Goal: Download file/media

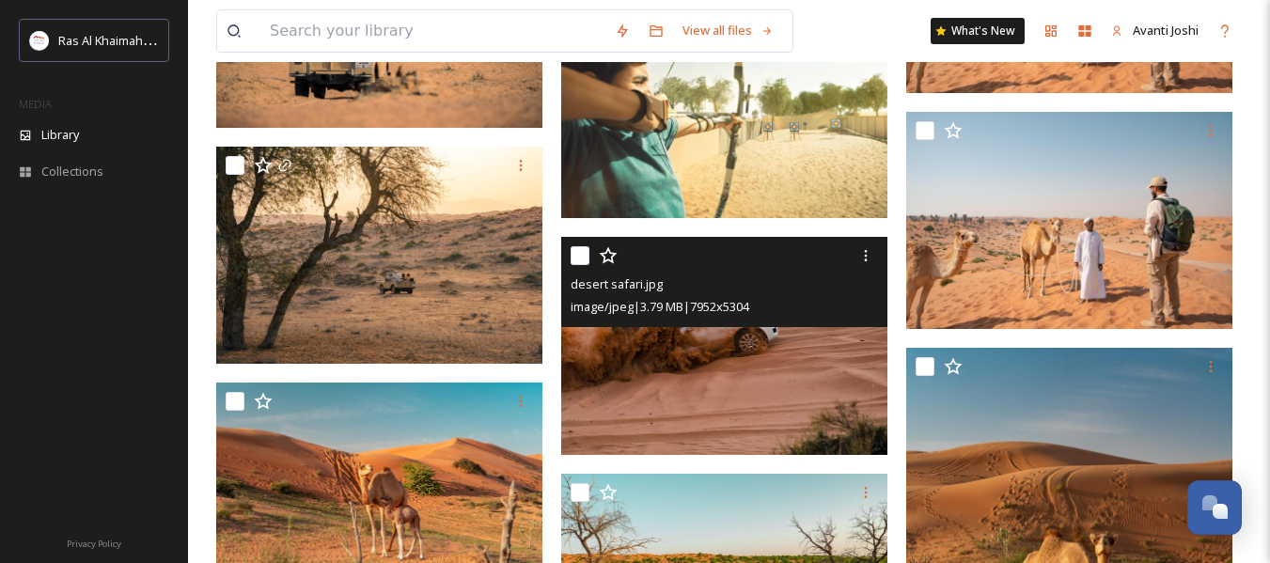
scroll to position [1633, 0]
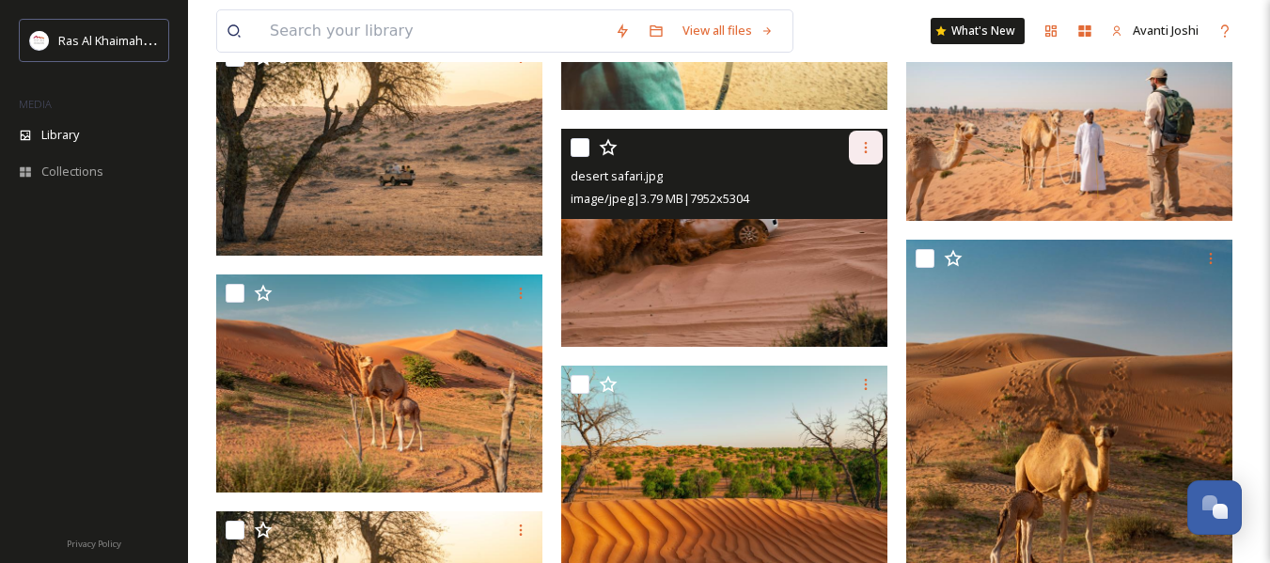
click at [861, 155] on icon at bounding box center [865, 147] width 15 height 15
click at [822, 234] on span "Download" at bounding box center [843, 225] width 57 height 18
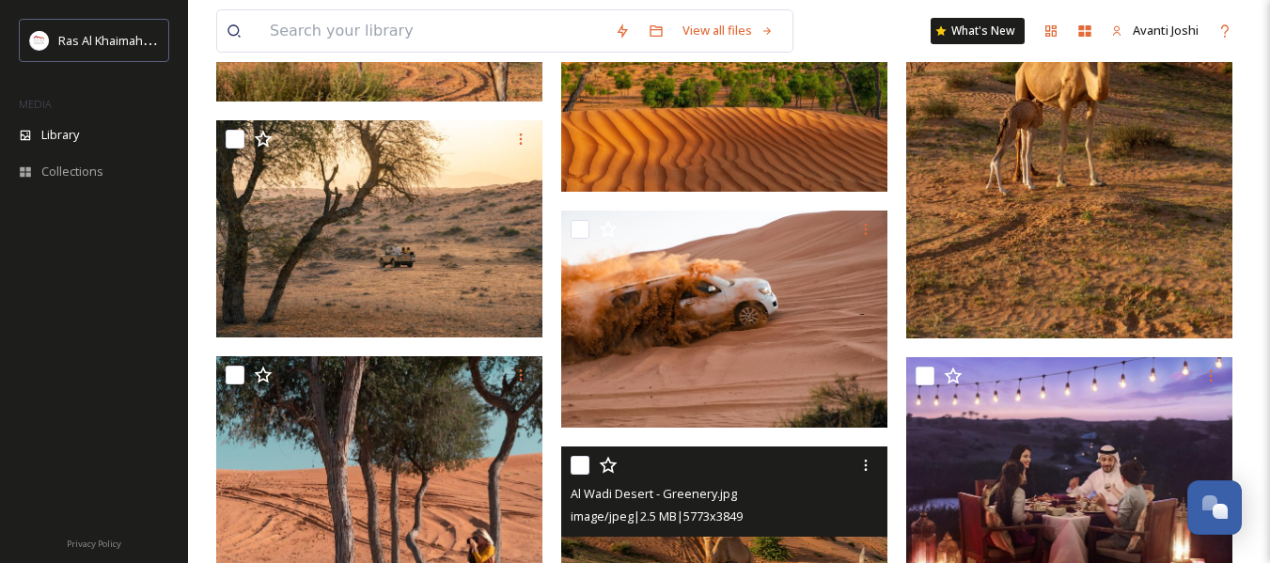
scroll to position [2009, 0]
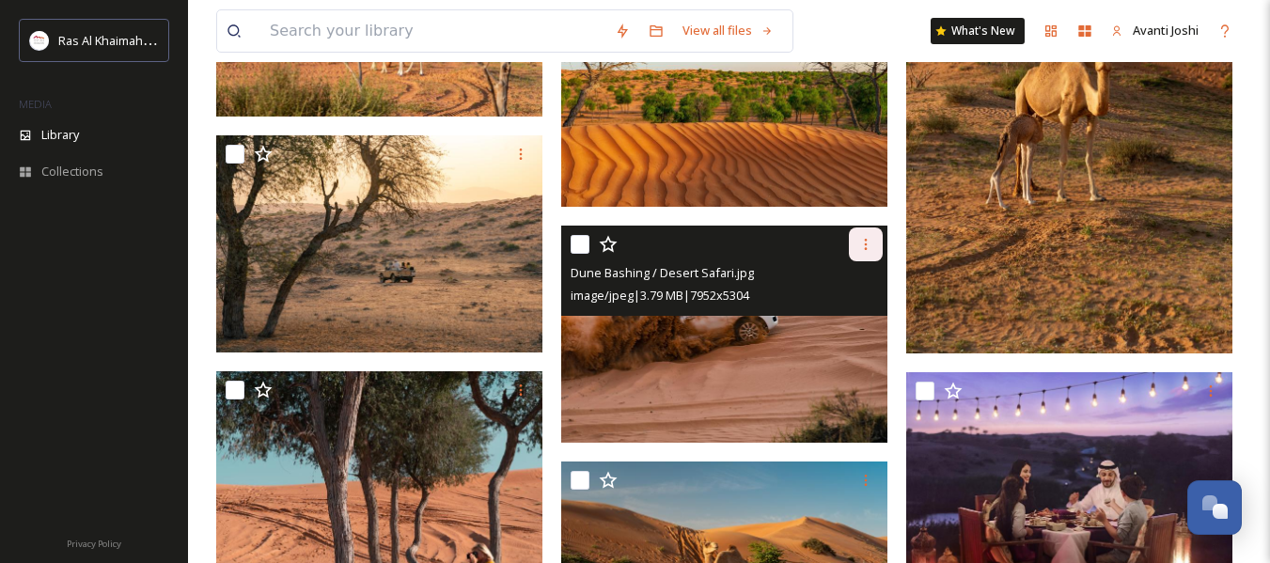
click at [874, 261] on div at bounding box center [866, 244] width 34 height 34
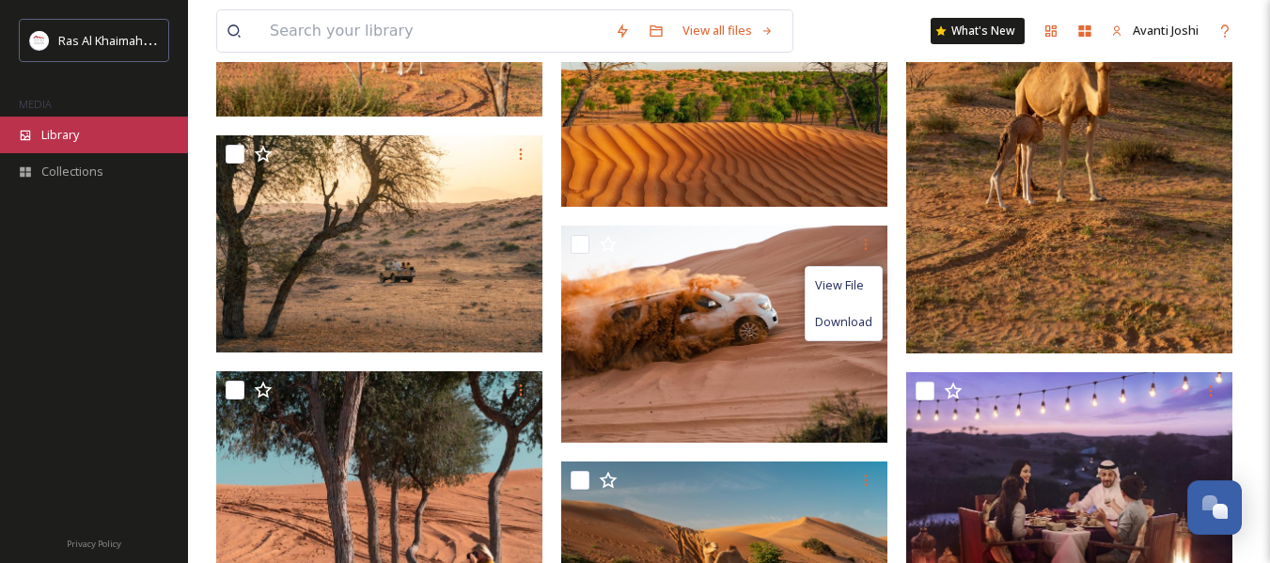
click at [68, 122] on div "Library" at bounding box center [94, 135] width 188 height 37
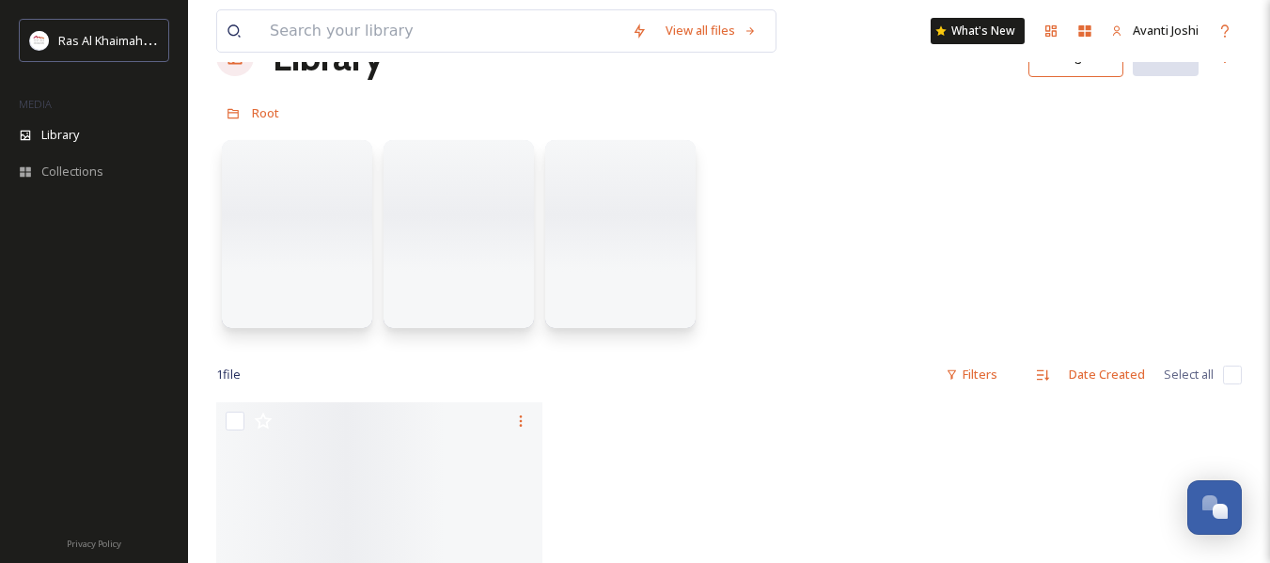
scroll to position [94, 0]
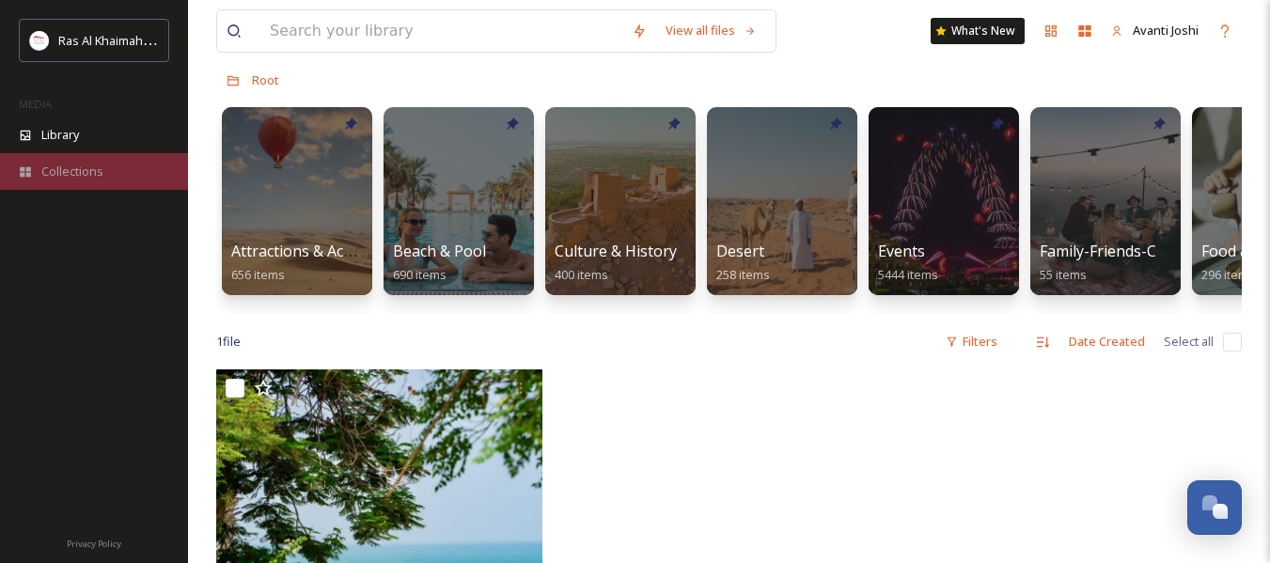
click at [60, 171] on span "Collections" at bounding box center [72, 172] width 62 height 18
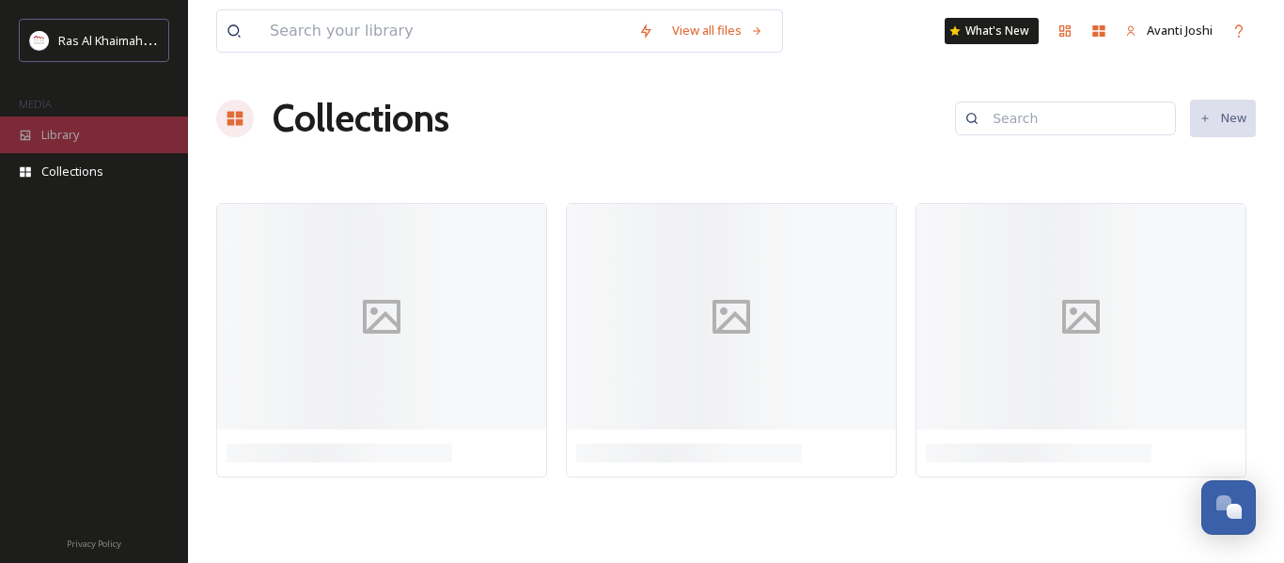
click at [81, 145] on div "Library" at bounding box center [94, 135] width 188 height 37
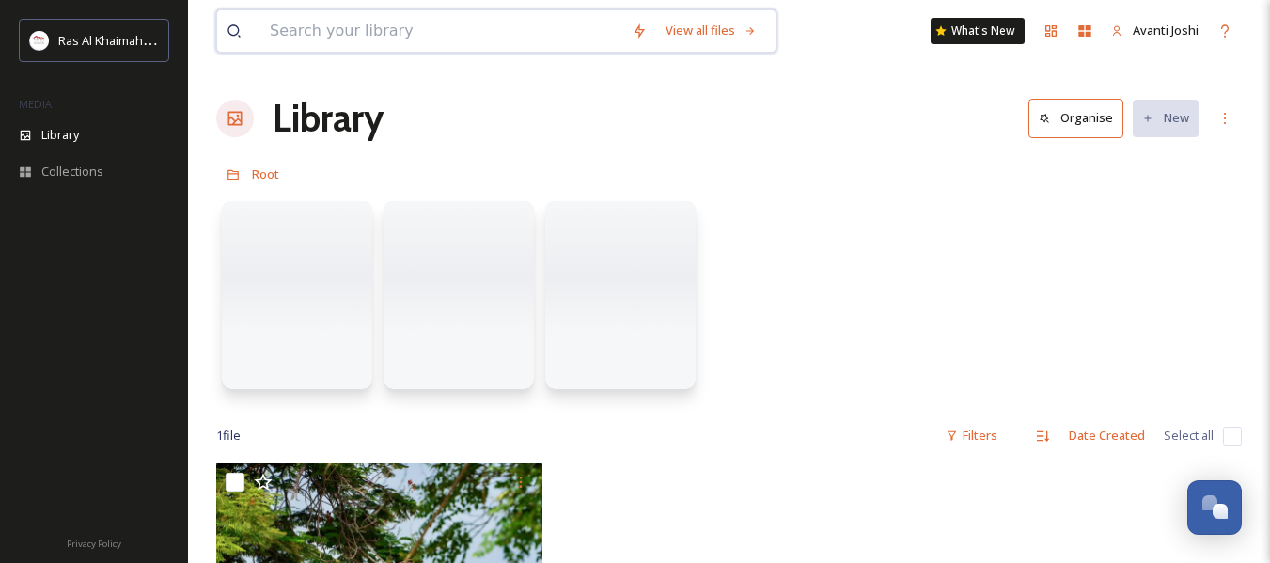
click at [433, 32] on input at bounding box center [441, 30] width 362 height 41
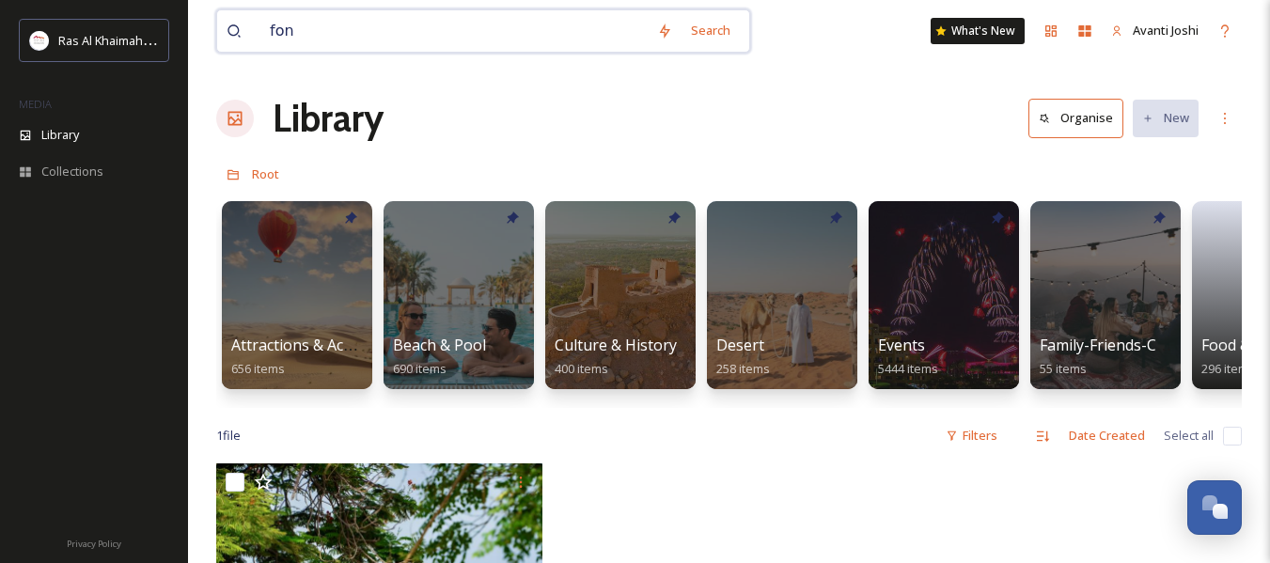
type input "font"
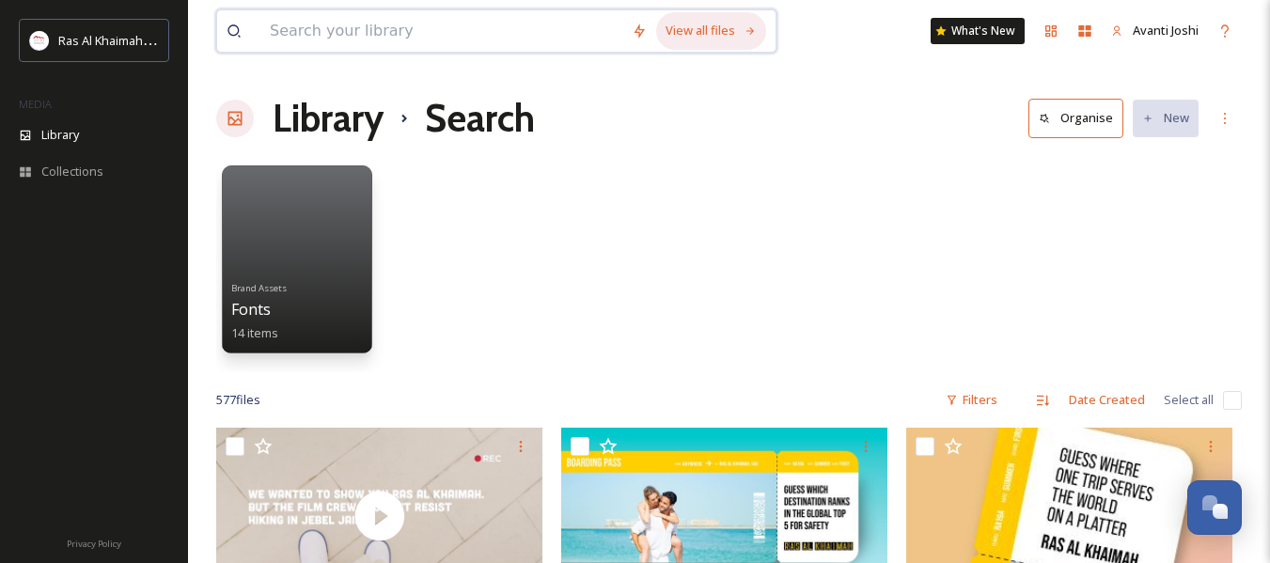
click at [673, 38] on div "View all files" at bounding box center [711, 30] width 110 height 37
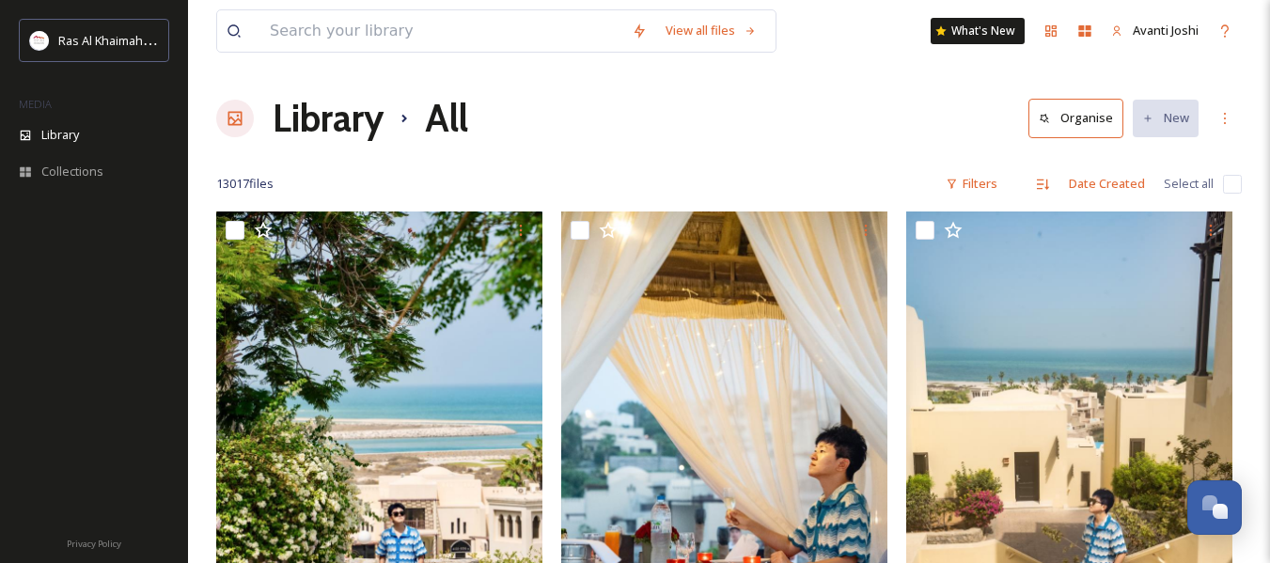
click at [220, 125] on div at bounding box center [235, 119] width 38 height 38
click at [274, 126] on h1 "Library" at bounding box center [328, 118] width 111 height 56
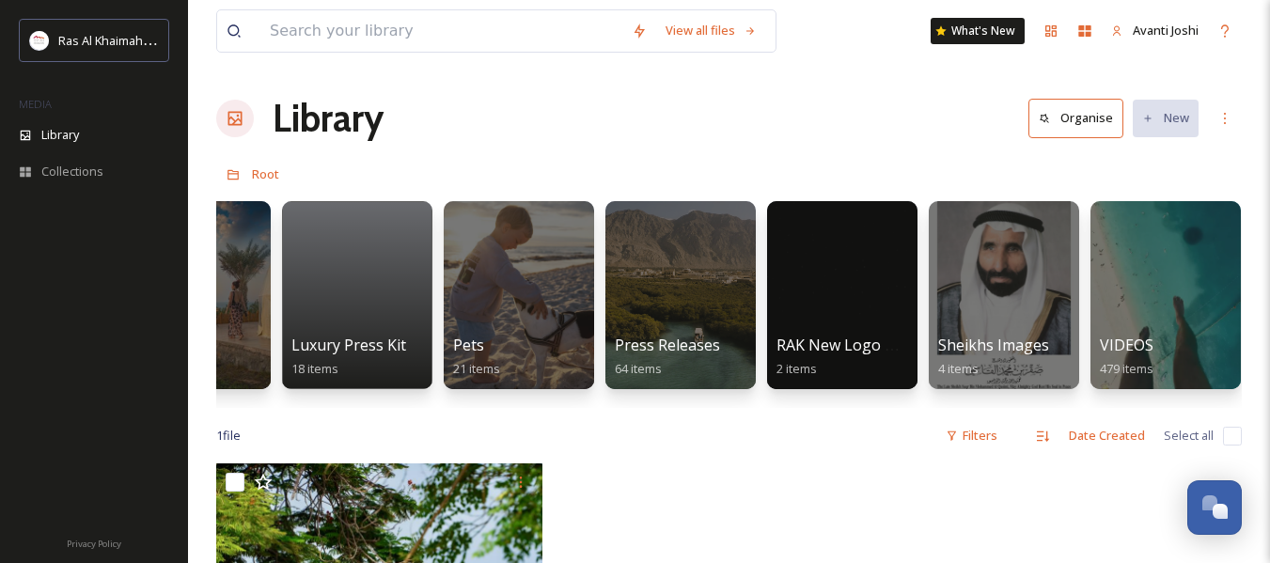
scroll to position [0, 3501]
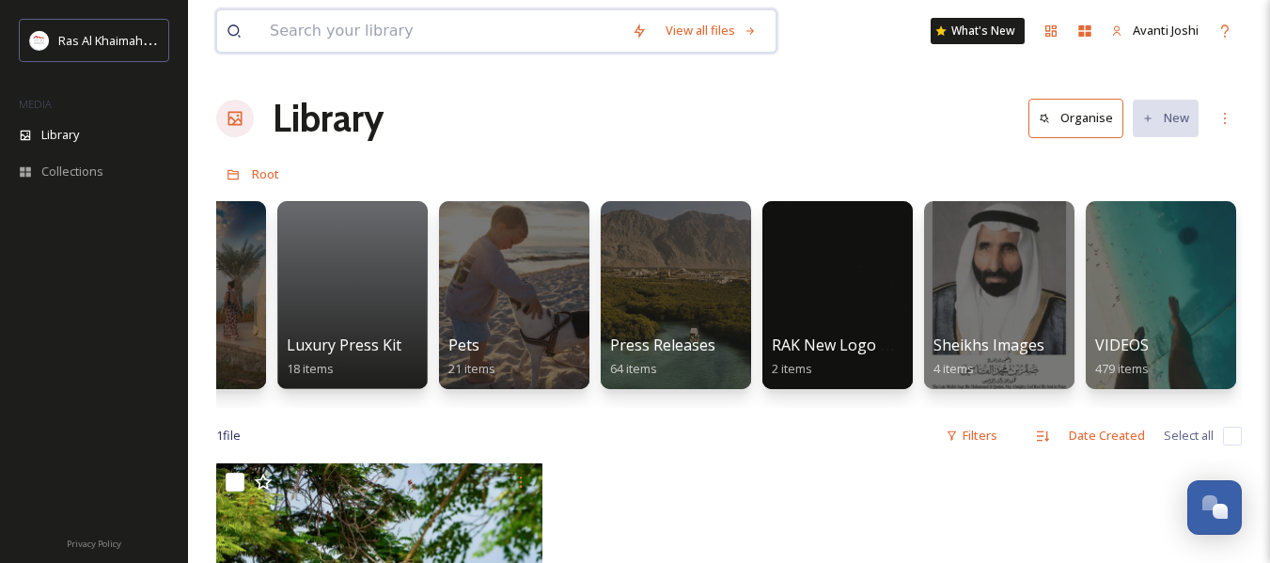
click at [319, 46] on input at bounding box center [441, 30] width 362 height 41
type input "font"
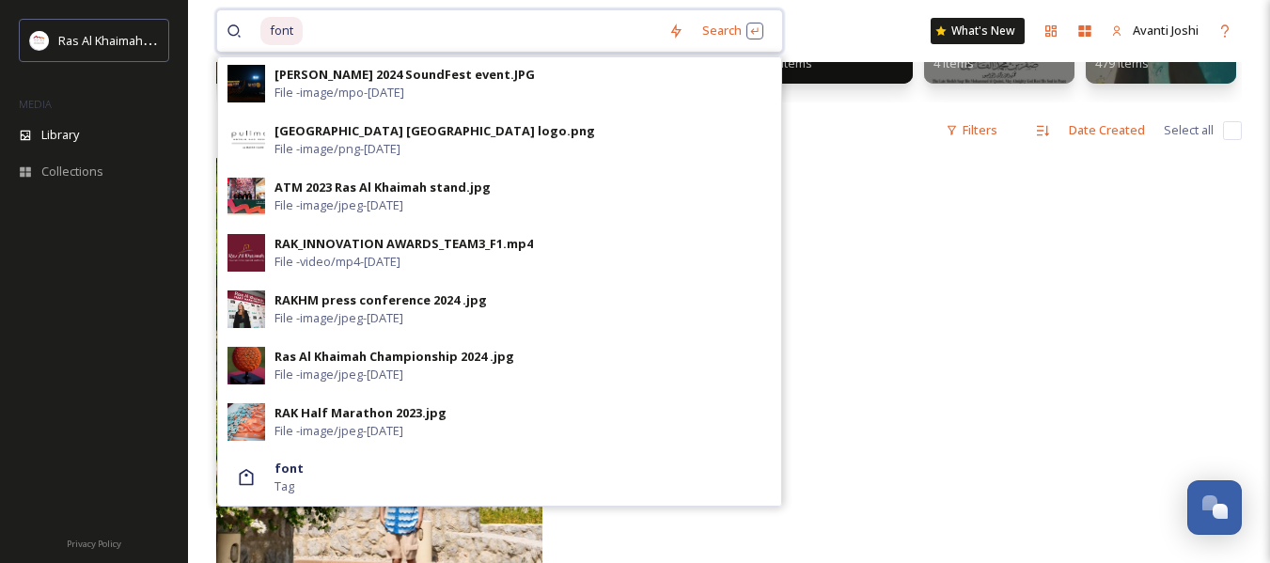
scroll to position [376, 0]
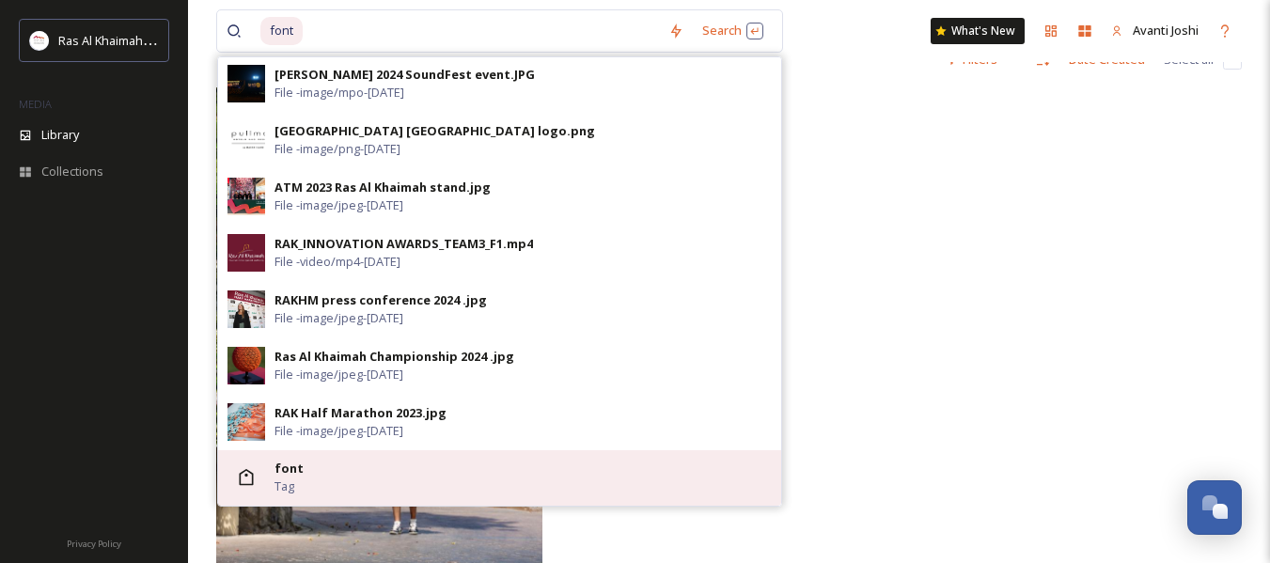
click at [357, 478] on div "font Tag" at bounding box center [522, 478] width 497 height 36
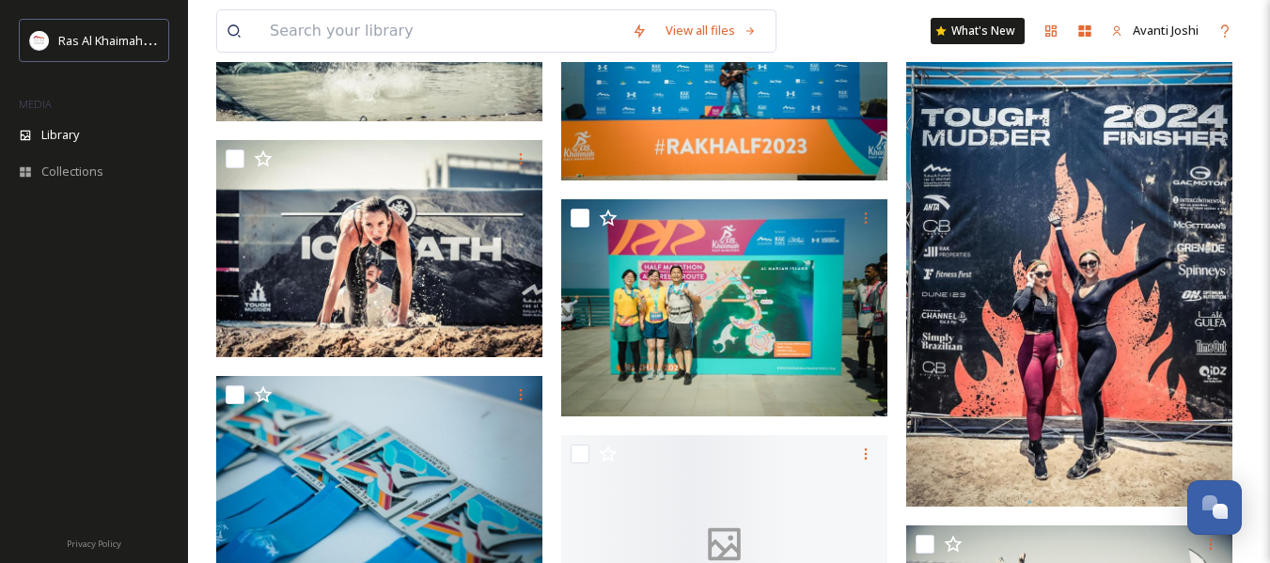
scroll to position [24652, 0]
